Goal: Task Accomplishment & Management: Understand process/instructions

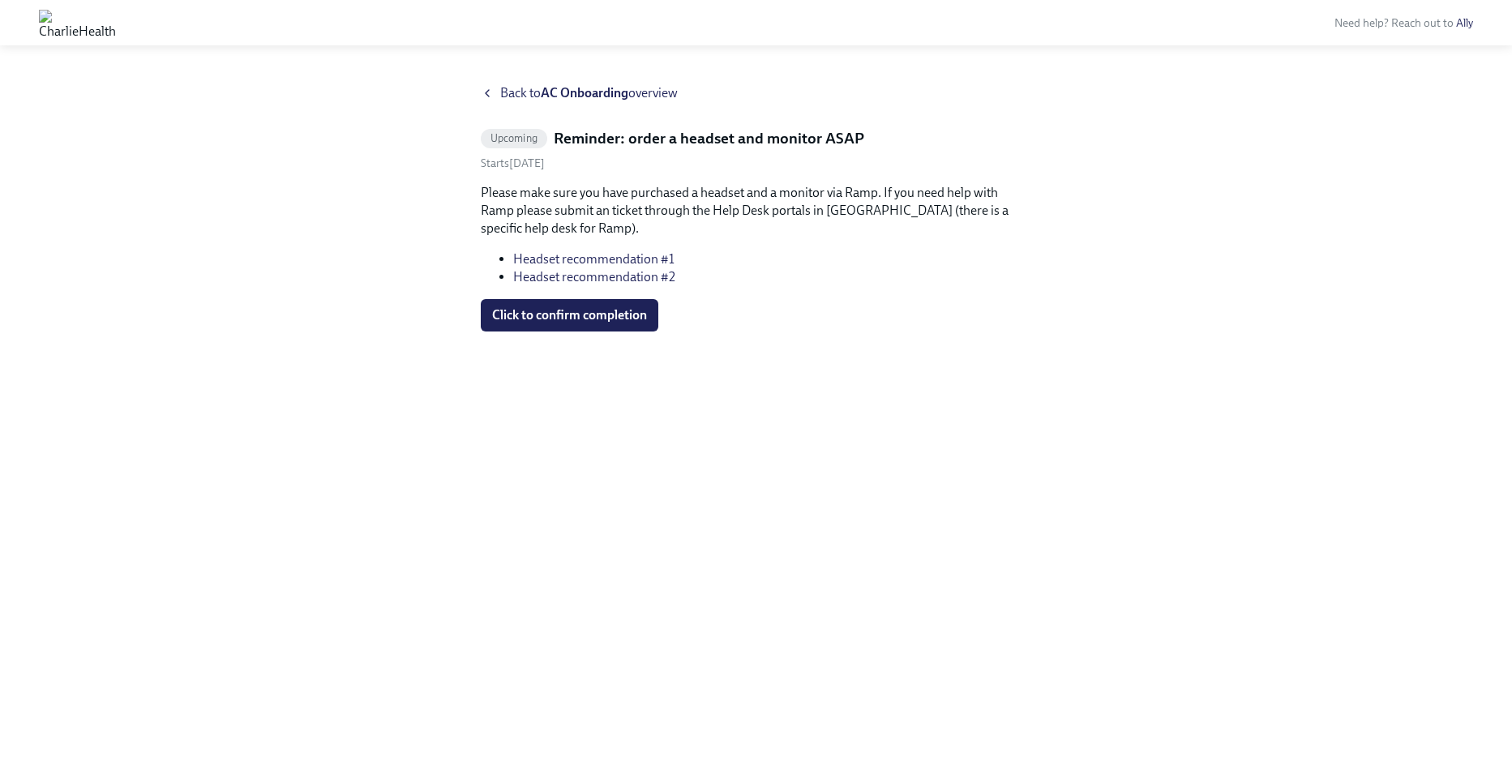
click at [573, 261] on link "Headset recommendation #1" at bounding box center [593, 258] width 161 height 15
click at [487, 89] on icon at bounding box center [487, 93] width 13 height 13
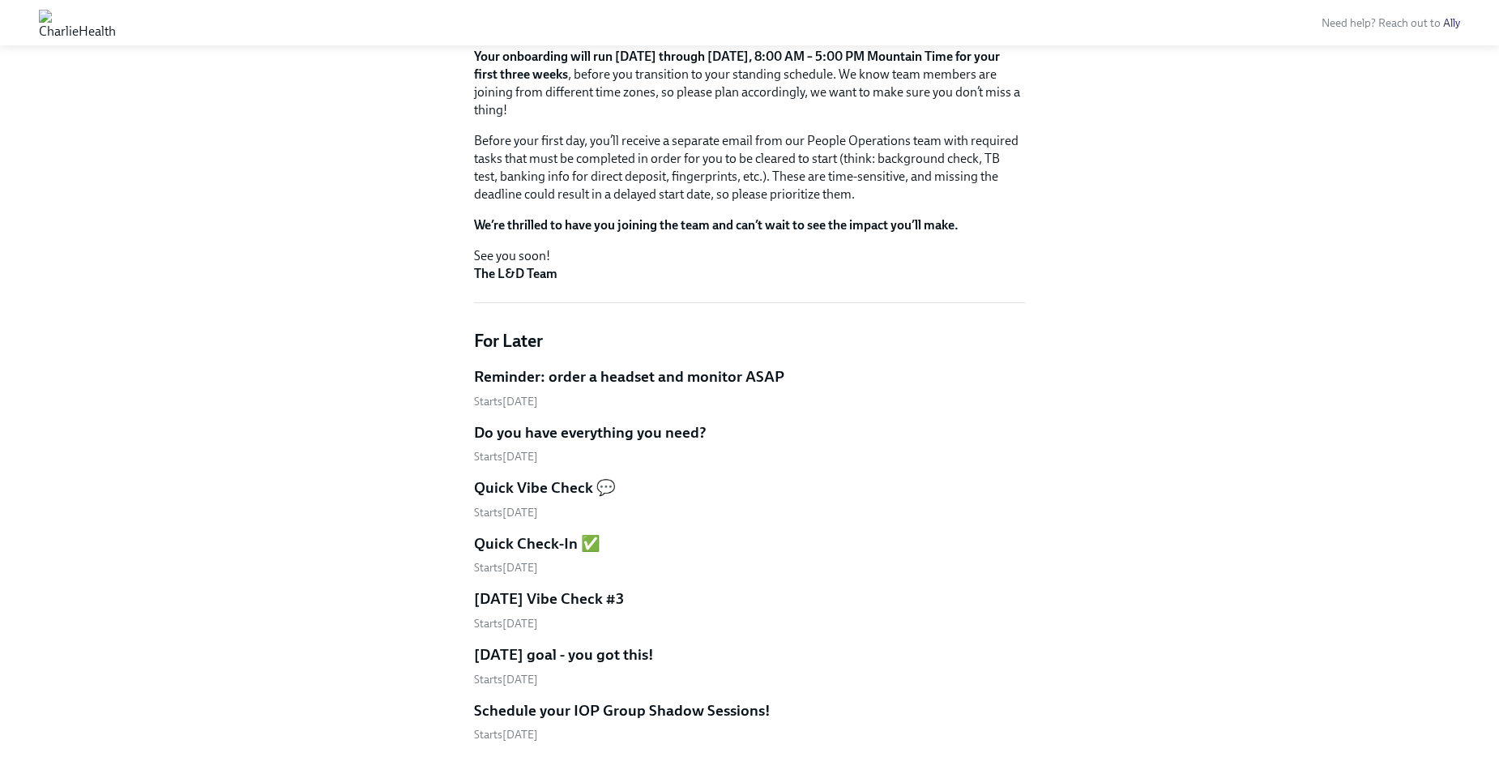
scroll to position [243, 0]
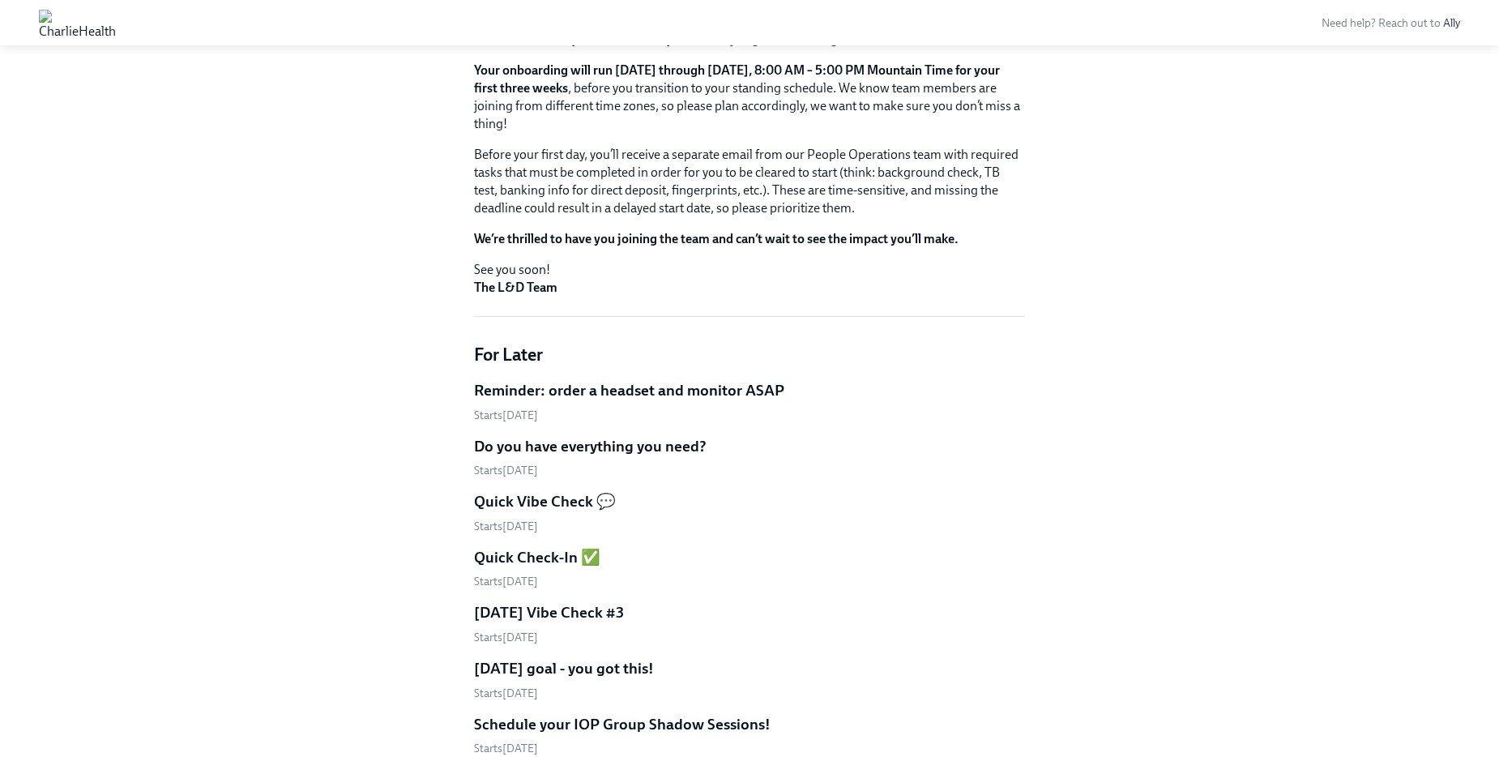
click at [544, 441] on h5 "Do you have everything you need?" at bounding box center [590, 446] width 233 height 21
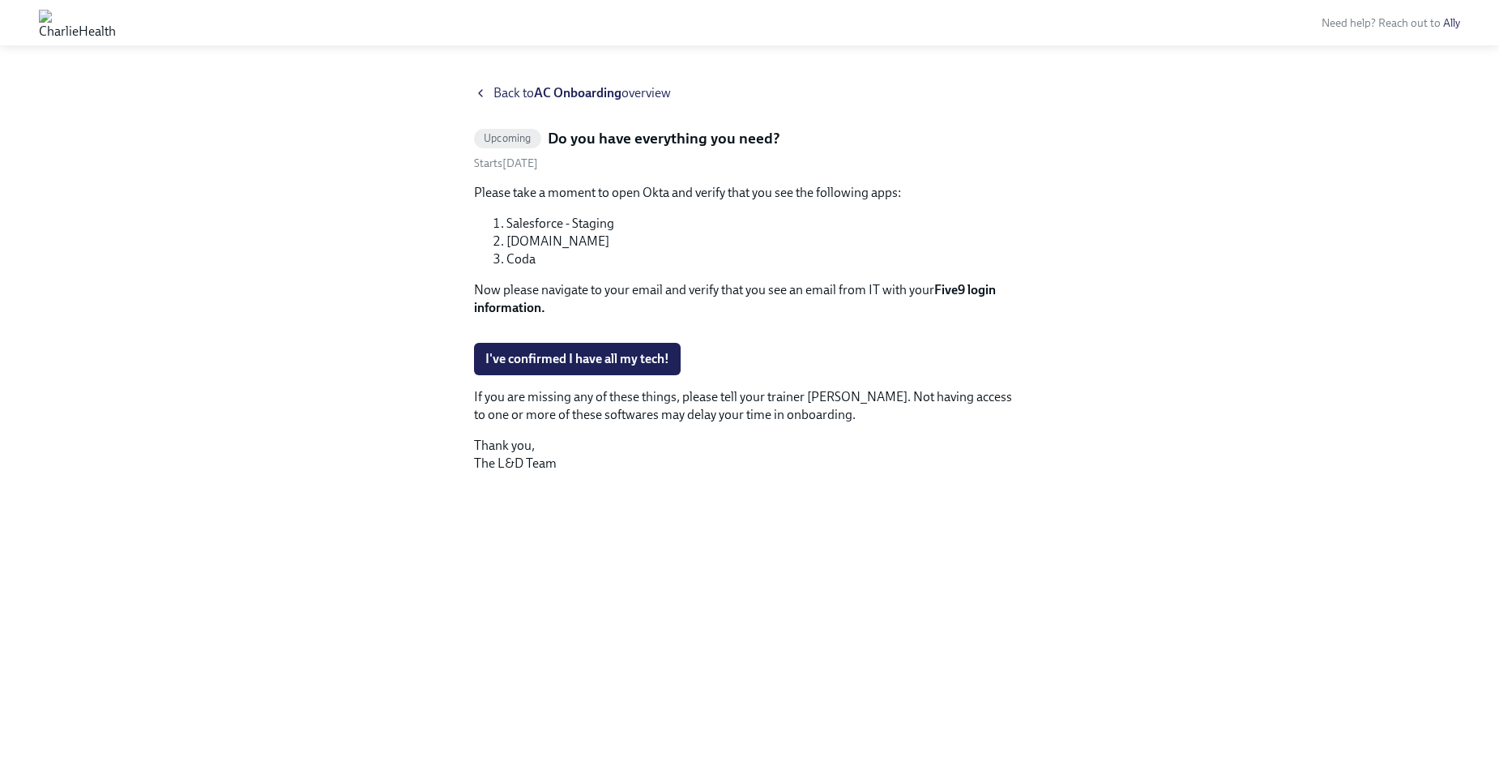
click at [486, 88] on icon at bounding box center [480, 93] width 13 height 13
